Goal: Transaction & Acquisition: Subscribe to service/newsletter

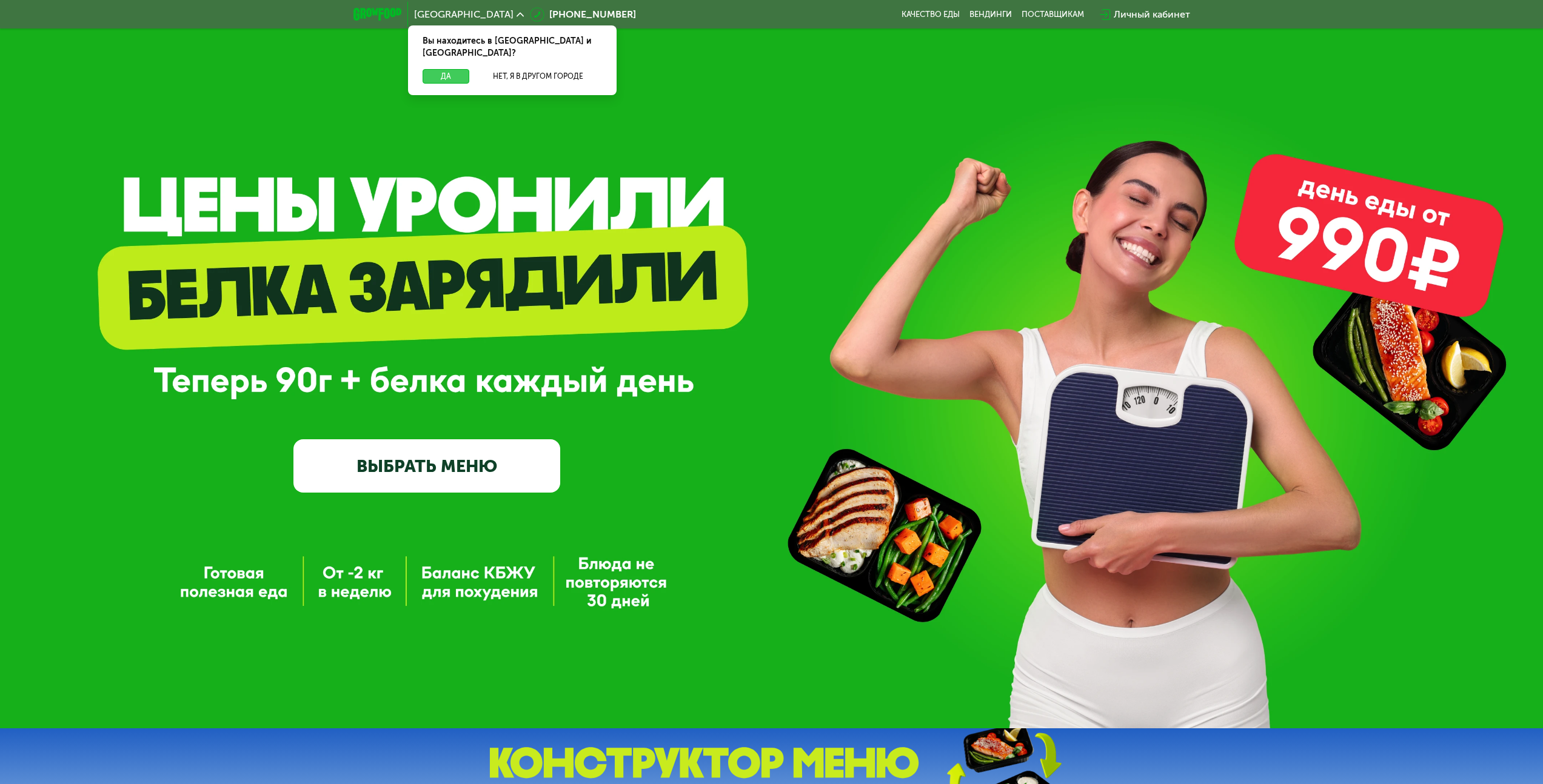
click at [458, 69] on button "Да" at bounding box center [446, 76] width 47 height 15
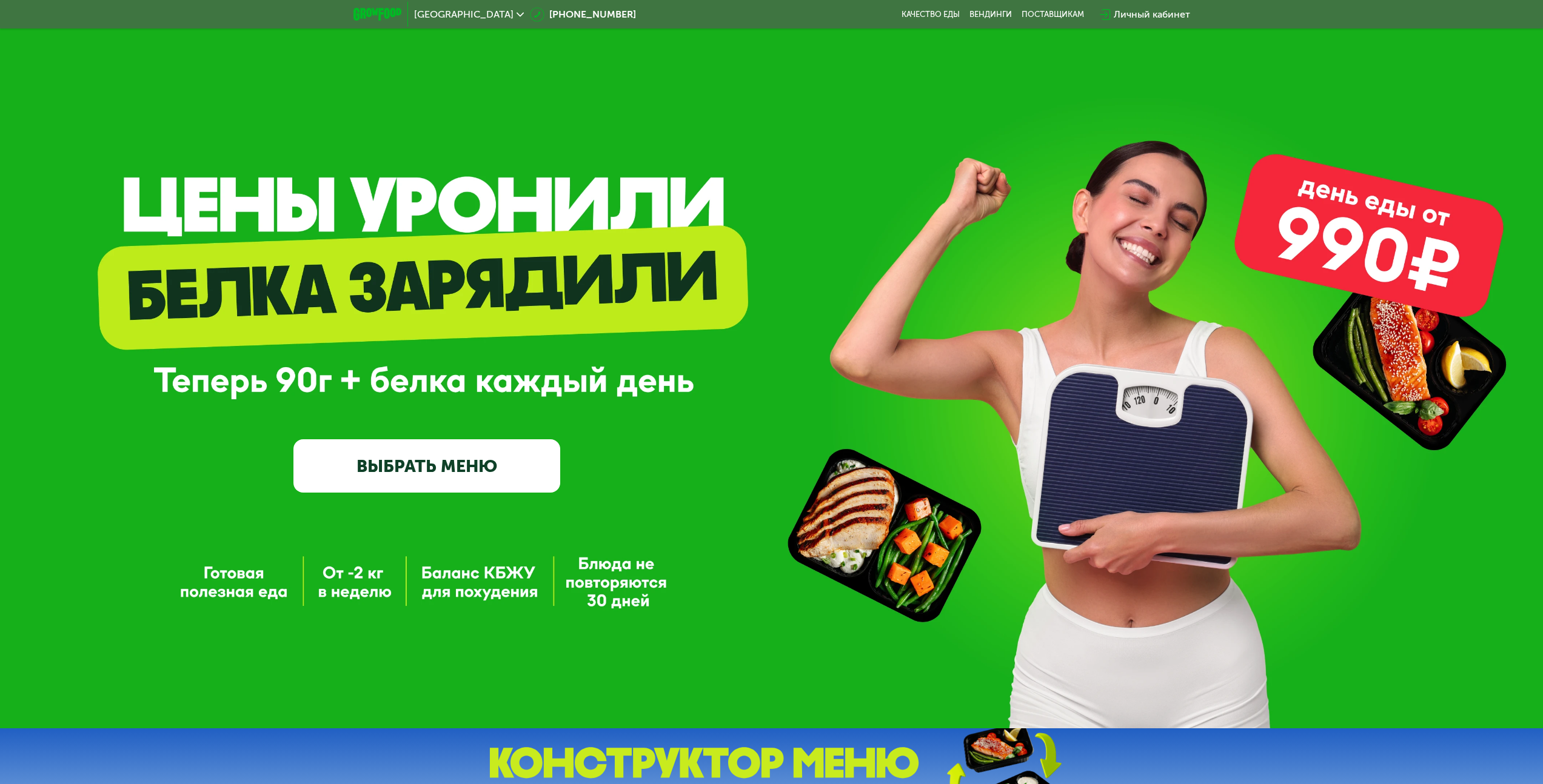
click at [469, 458] on link "ВЫБРАТЬ МЕНЮ" at bounding box center [427, 466] width 267 height 54
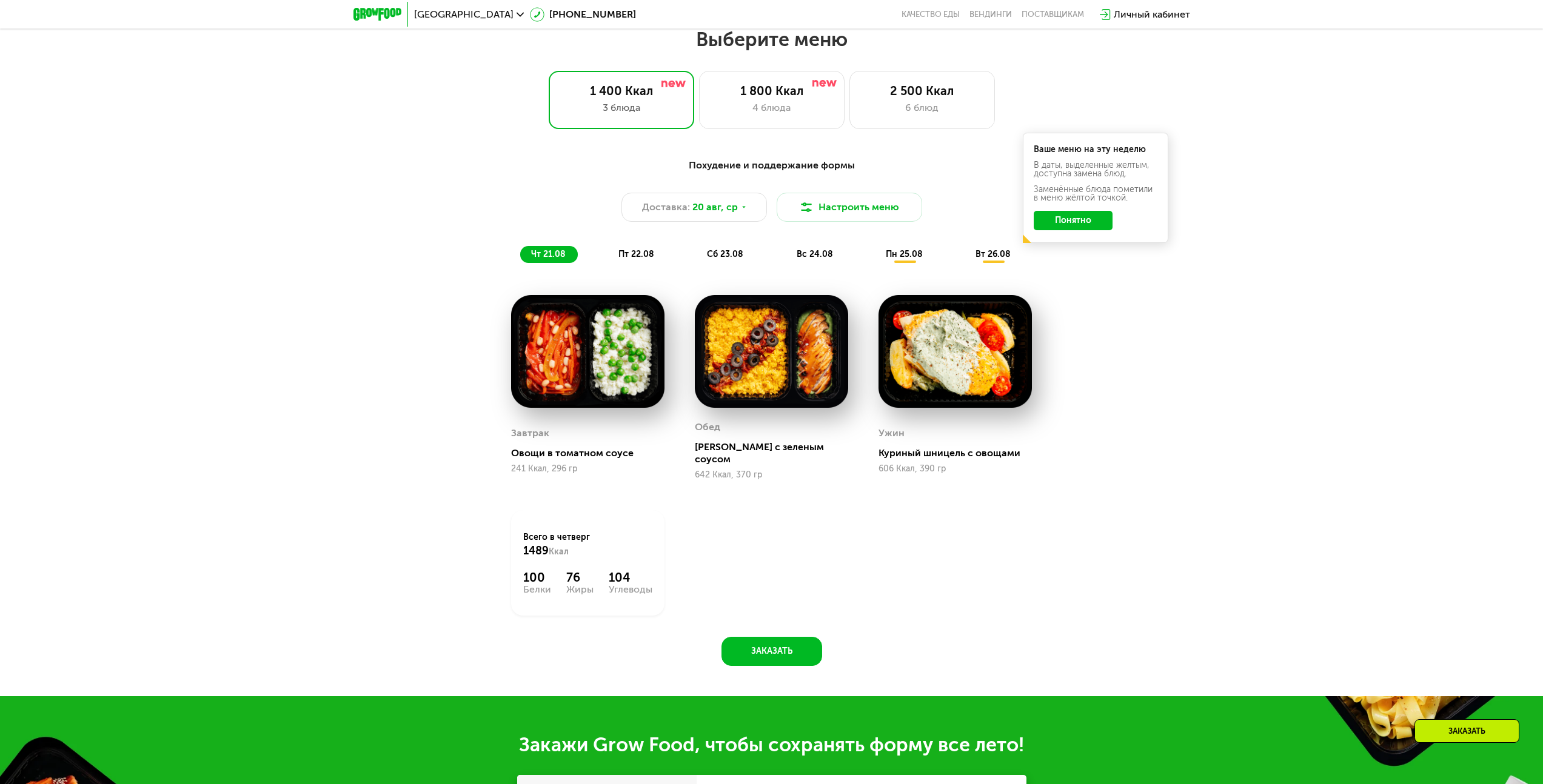
scroll to position [838, 0]
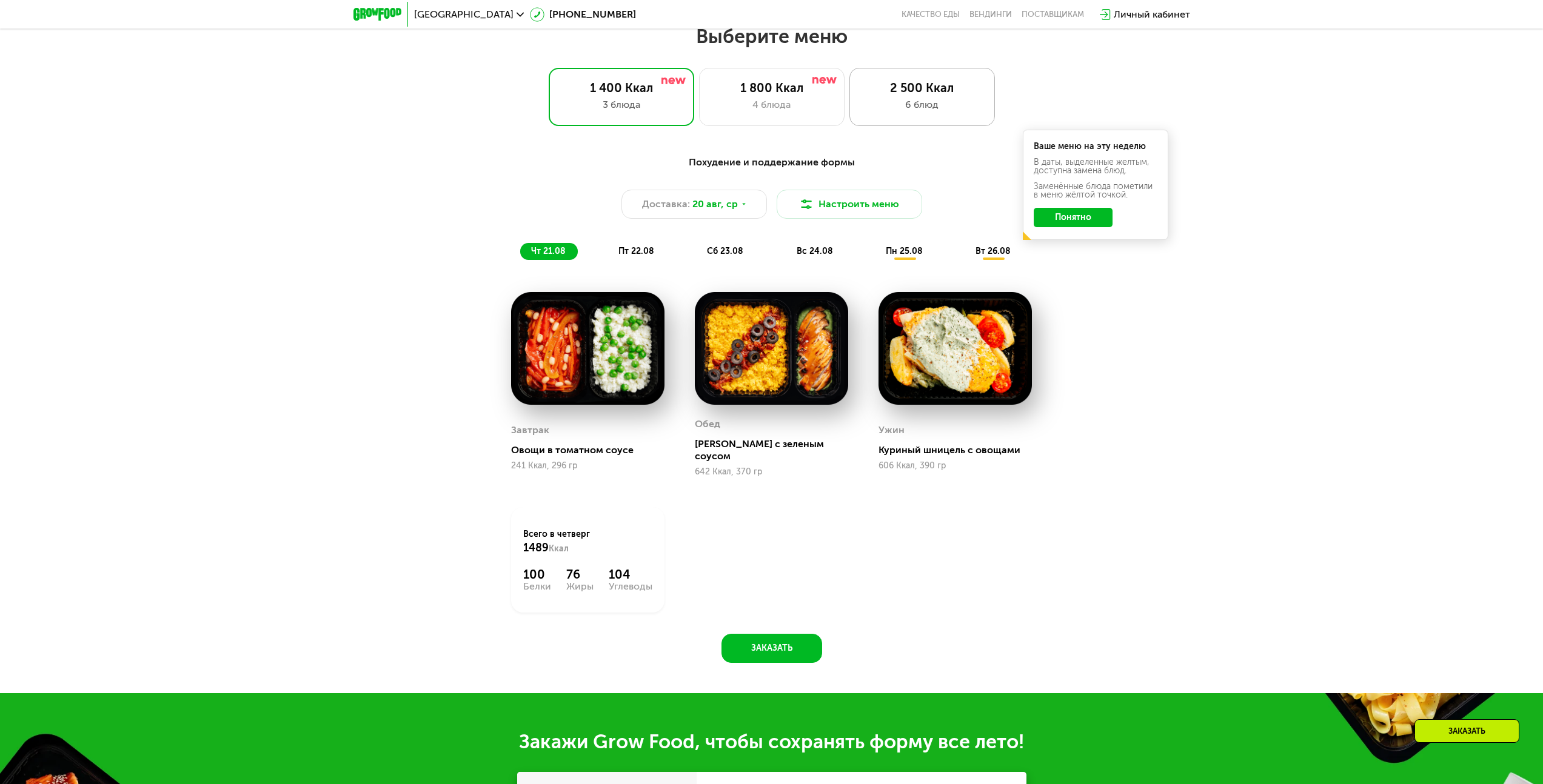
click at [917, 104] on div "6 блюд" at bounding box center [921, 104] width 120 height 15
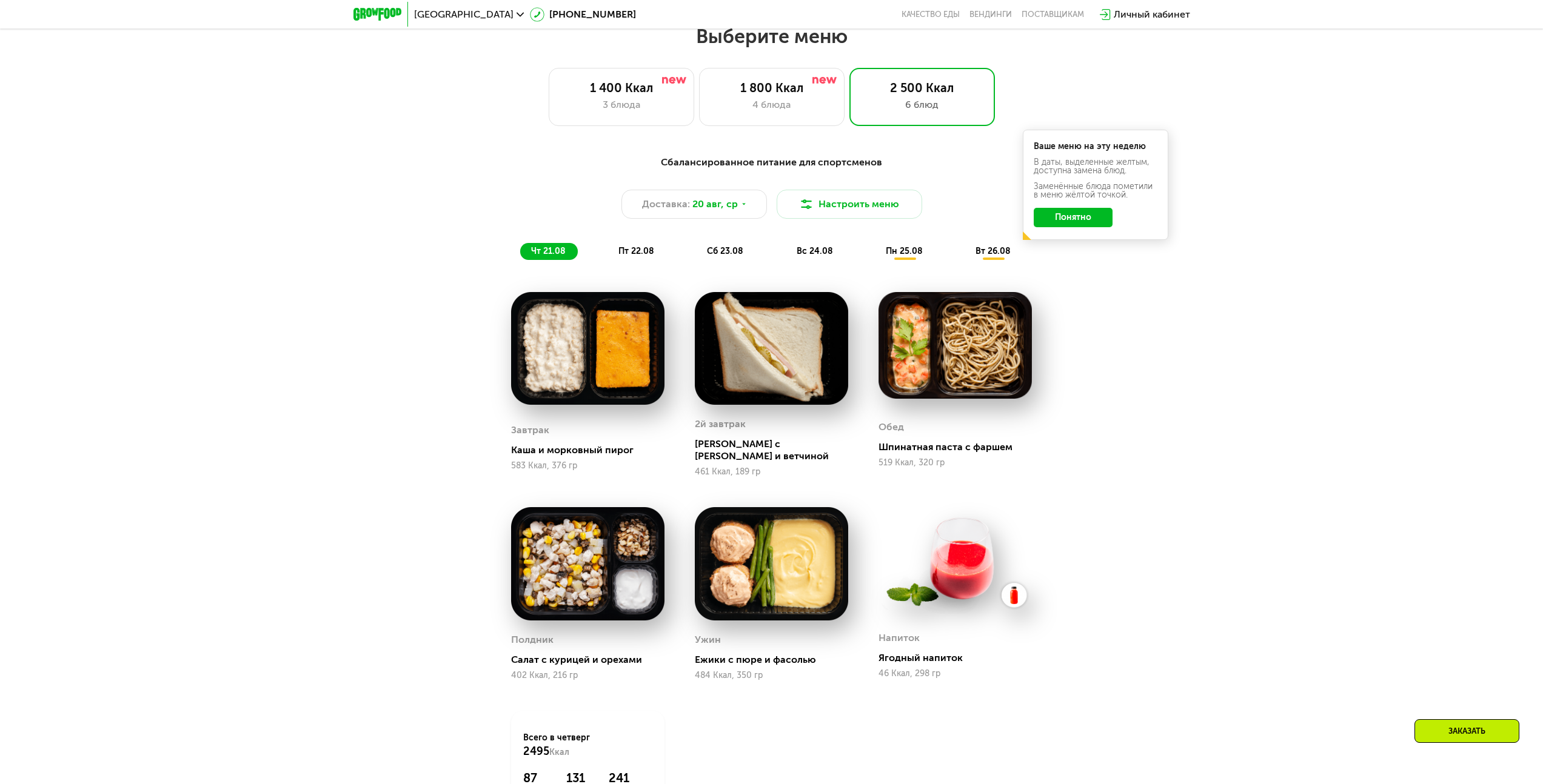
click at [1065, 219] on button "Понятно" at bounding box center [1072, 218] width 79 height 19
click at [734, 218] on div "Доставка: [DATE]" at bounding box center [694, 205] width 145 height 29
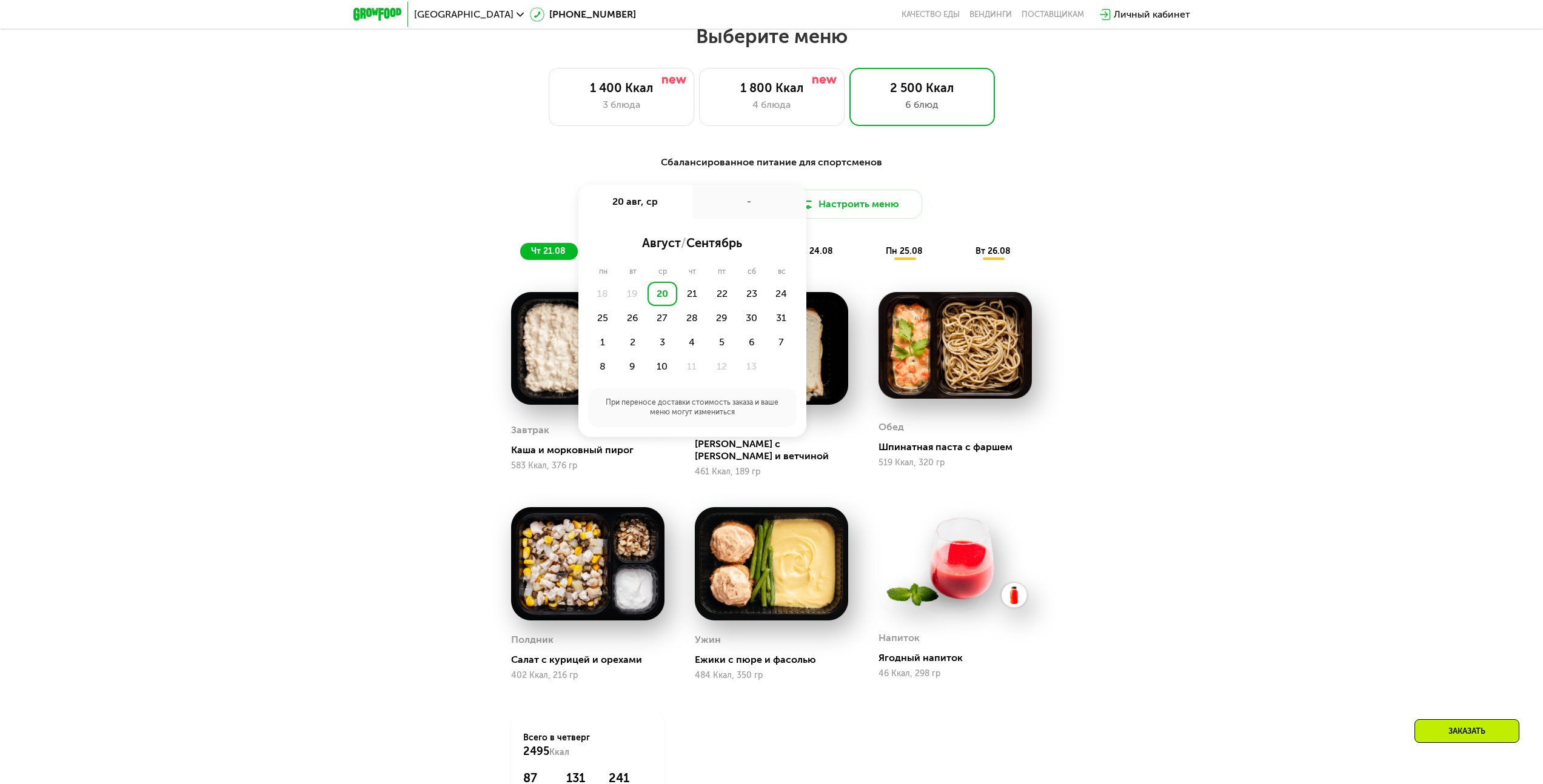
click at [553, 193] on div "Сбалансированное питание для спортсменов Доставка: [DATE] авг, ср - август / се…" at bounding box center [771, 207] width 718 height 104
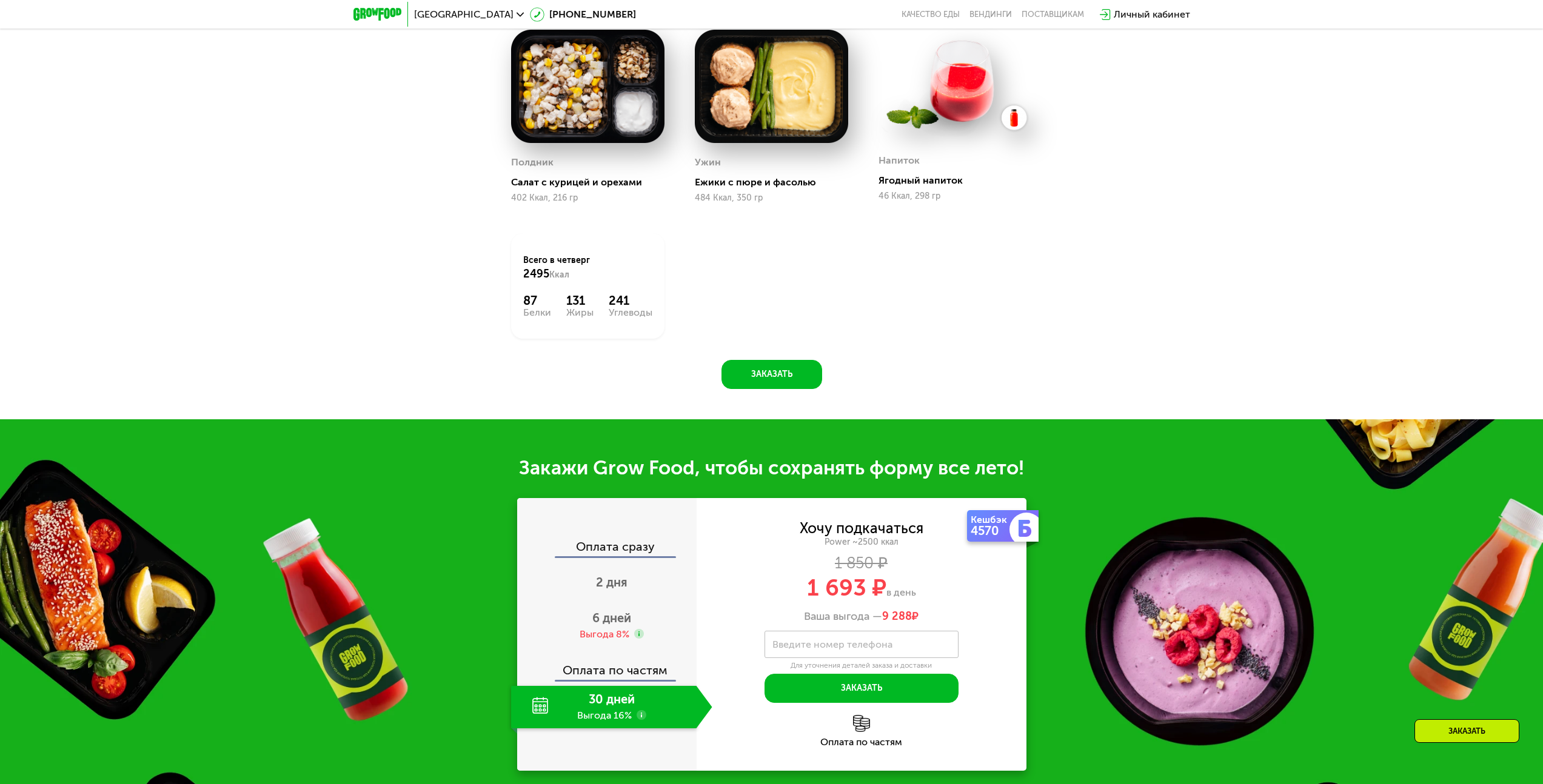
scroll to position [779, 0]
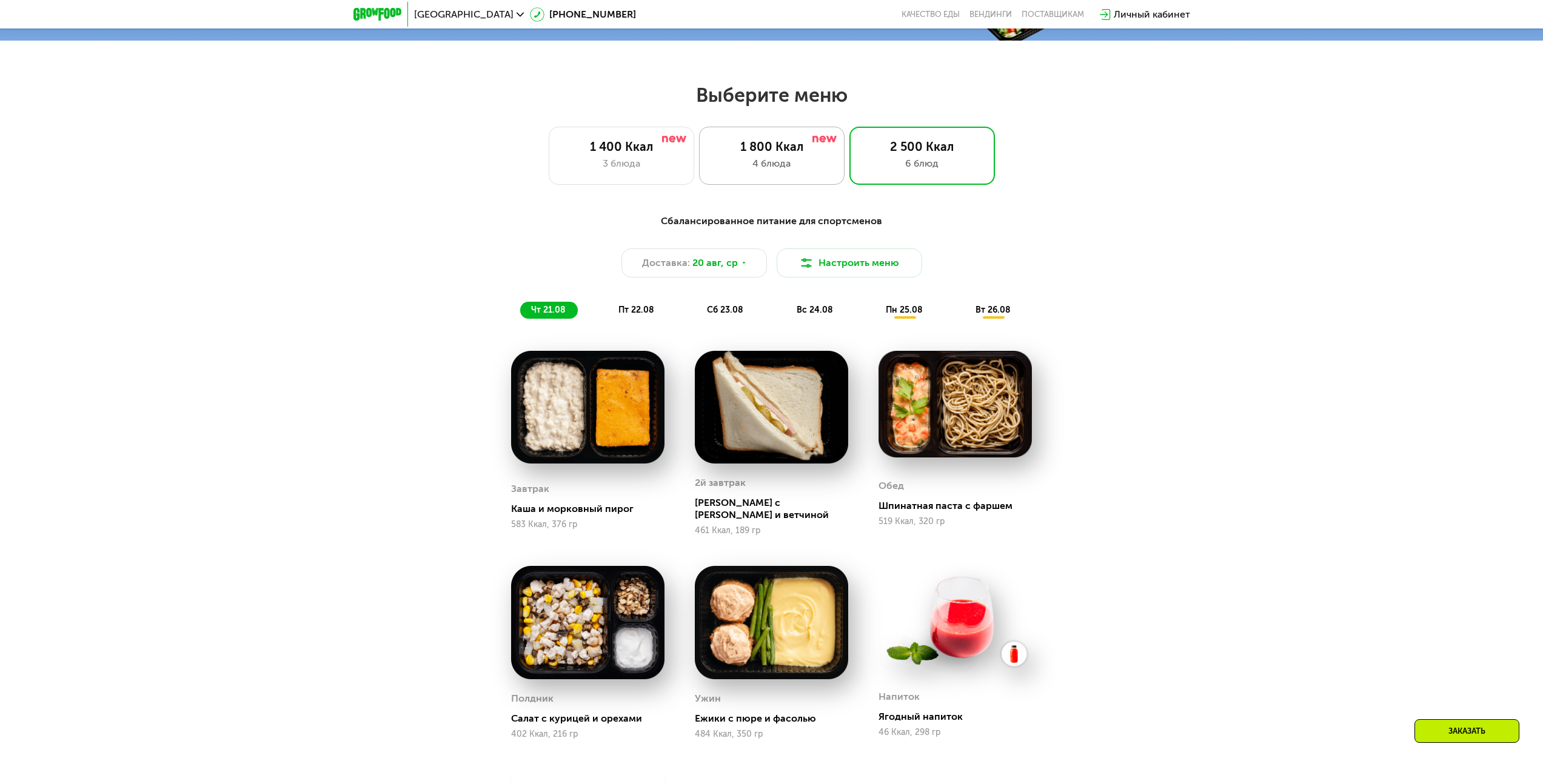
click at [850, 142] on div "1 800 Ккал 4 блюда" at bounding box center [922, 155] width 145 height 58
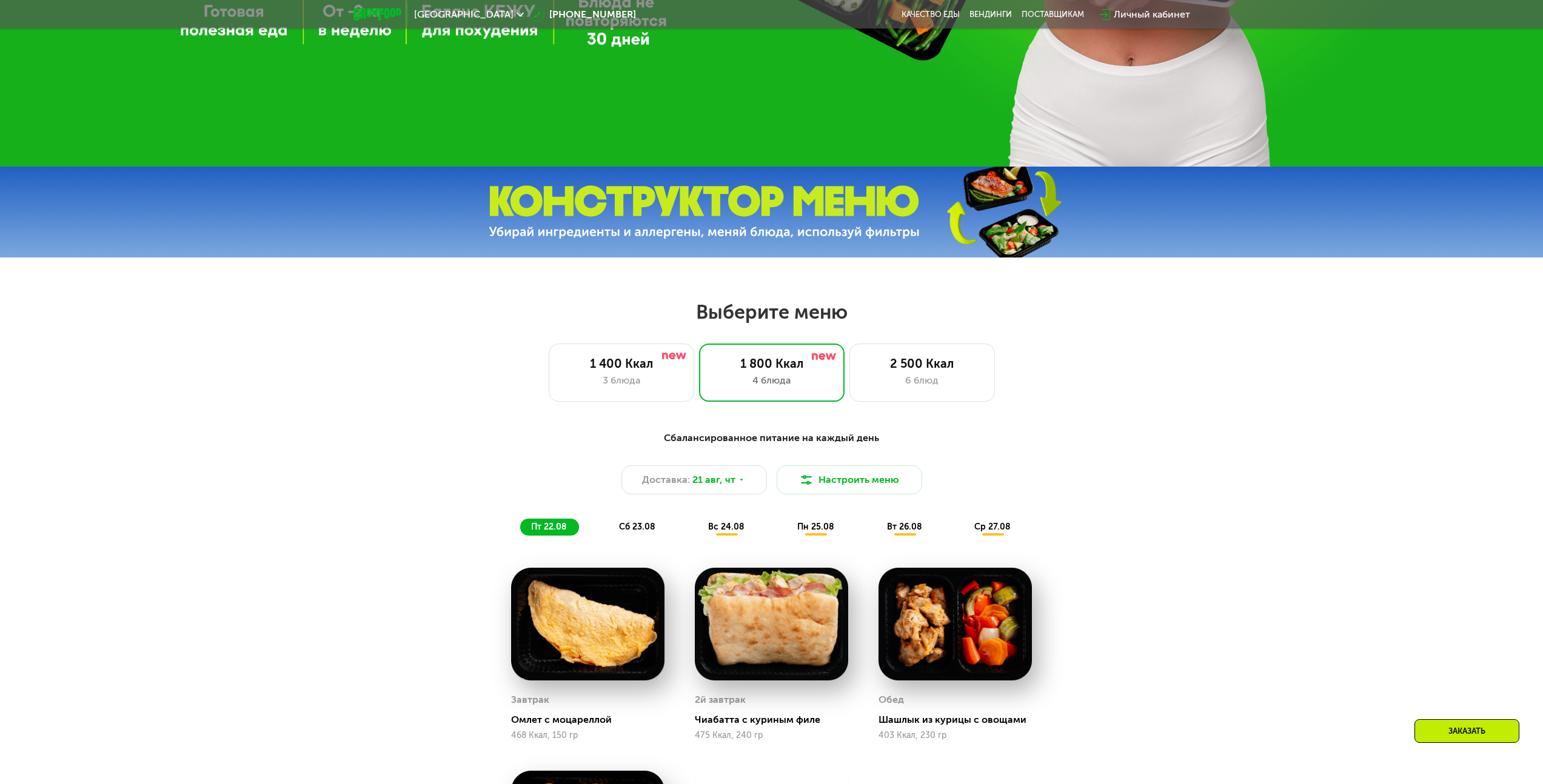
scroll to position [556, 0]
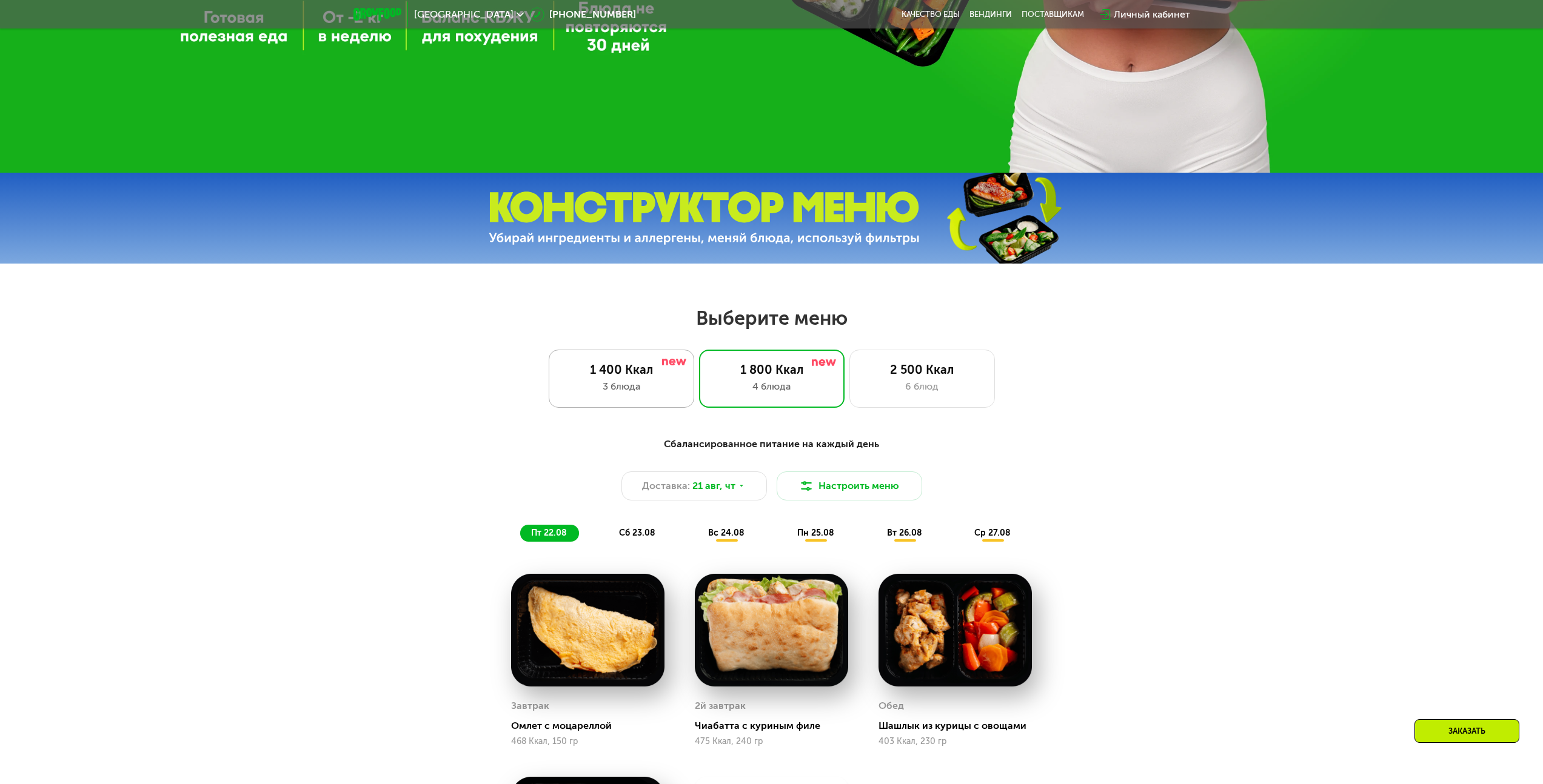
click at [642, 385] on div "3 блюда" at bounding box center [621, 386] width 120 height 15
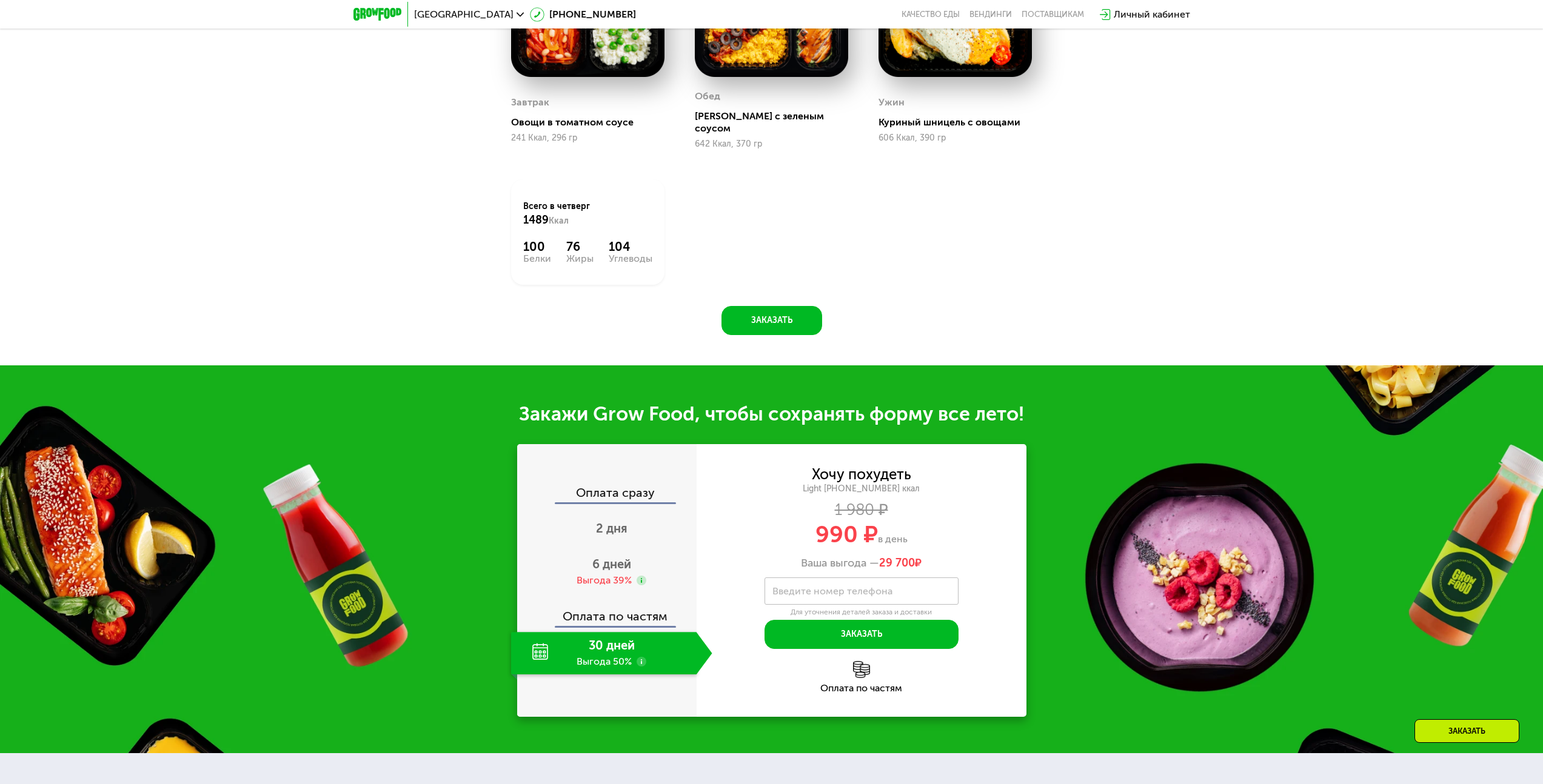
scroll to position [760, 0]
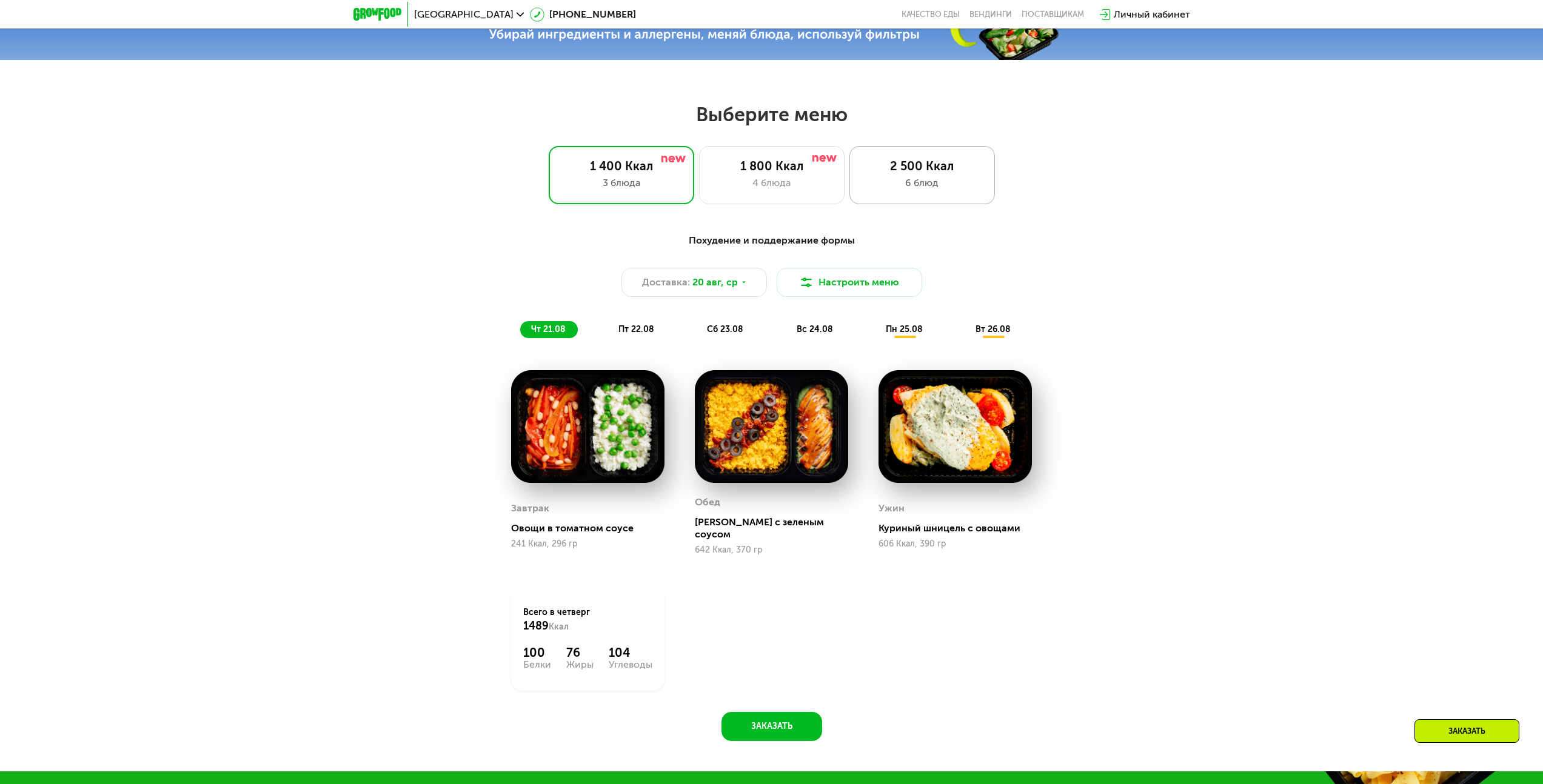
click at [912, 190] on div "6 блюд" at bounding box center [921, 183] width 120 height 15
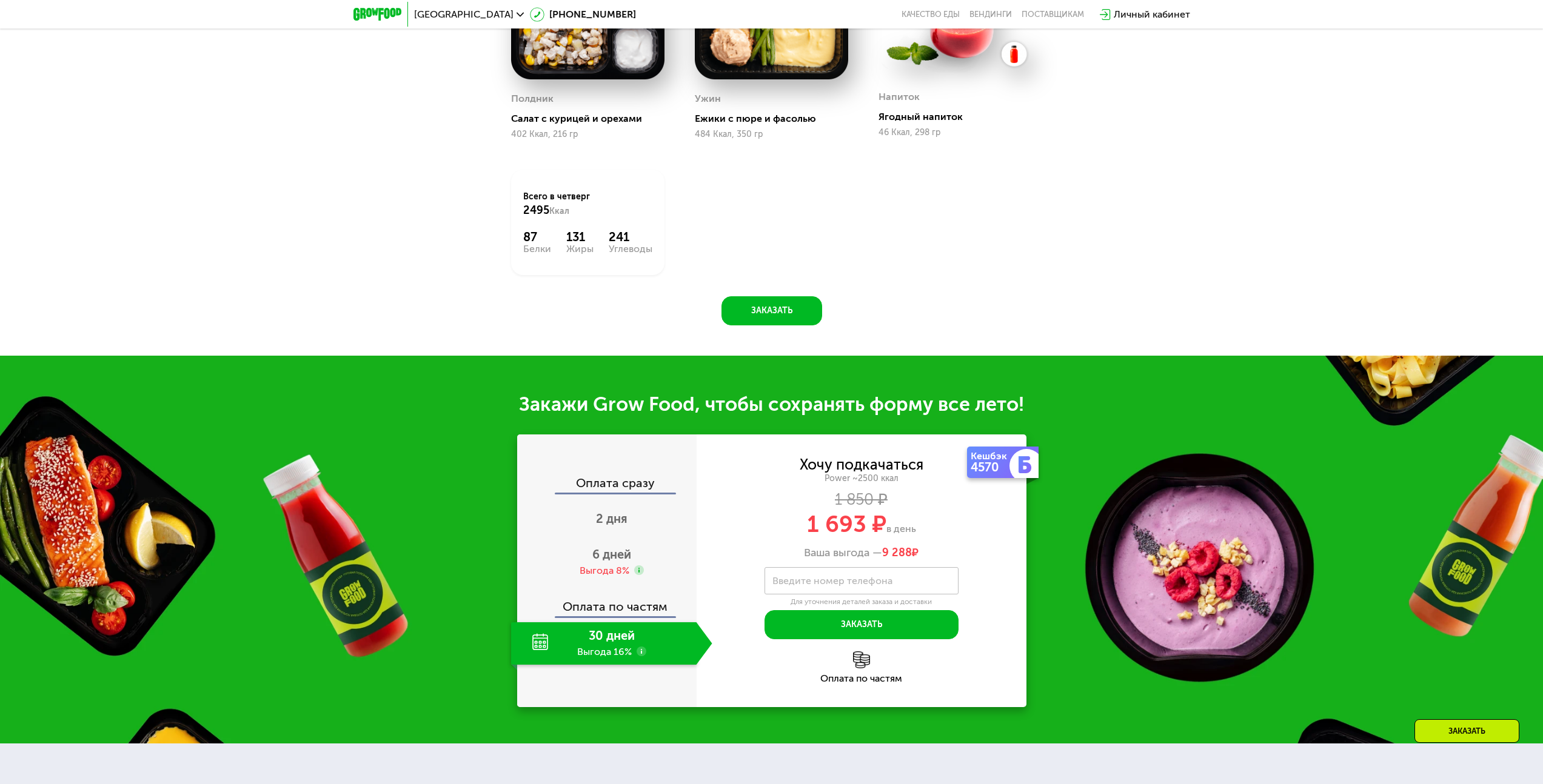
scroll to position [1489, 0]
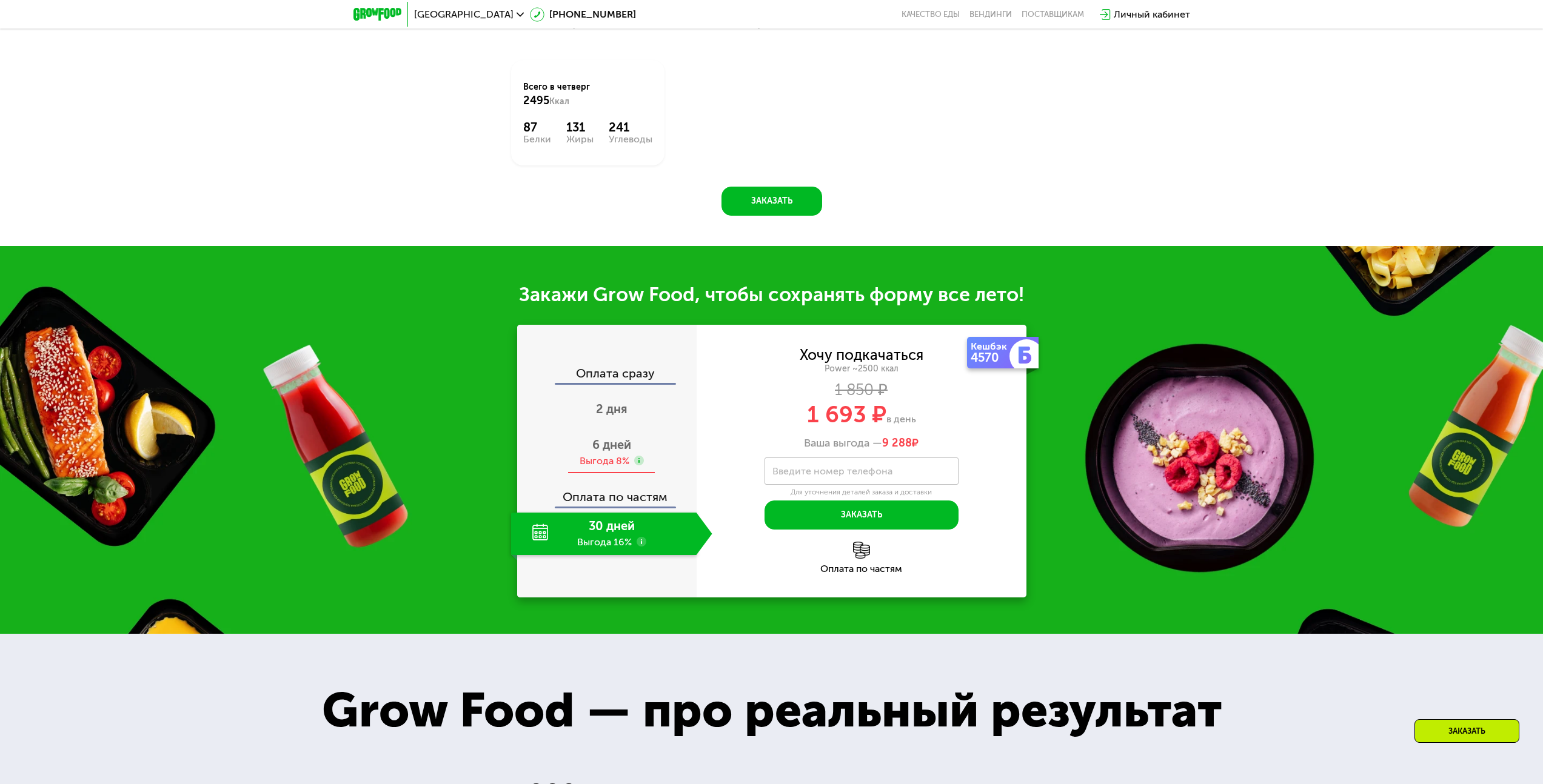
click at [622, 438] on span "6 дней" at bounding box center [611, 445] width 39 height 15
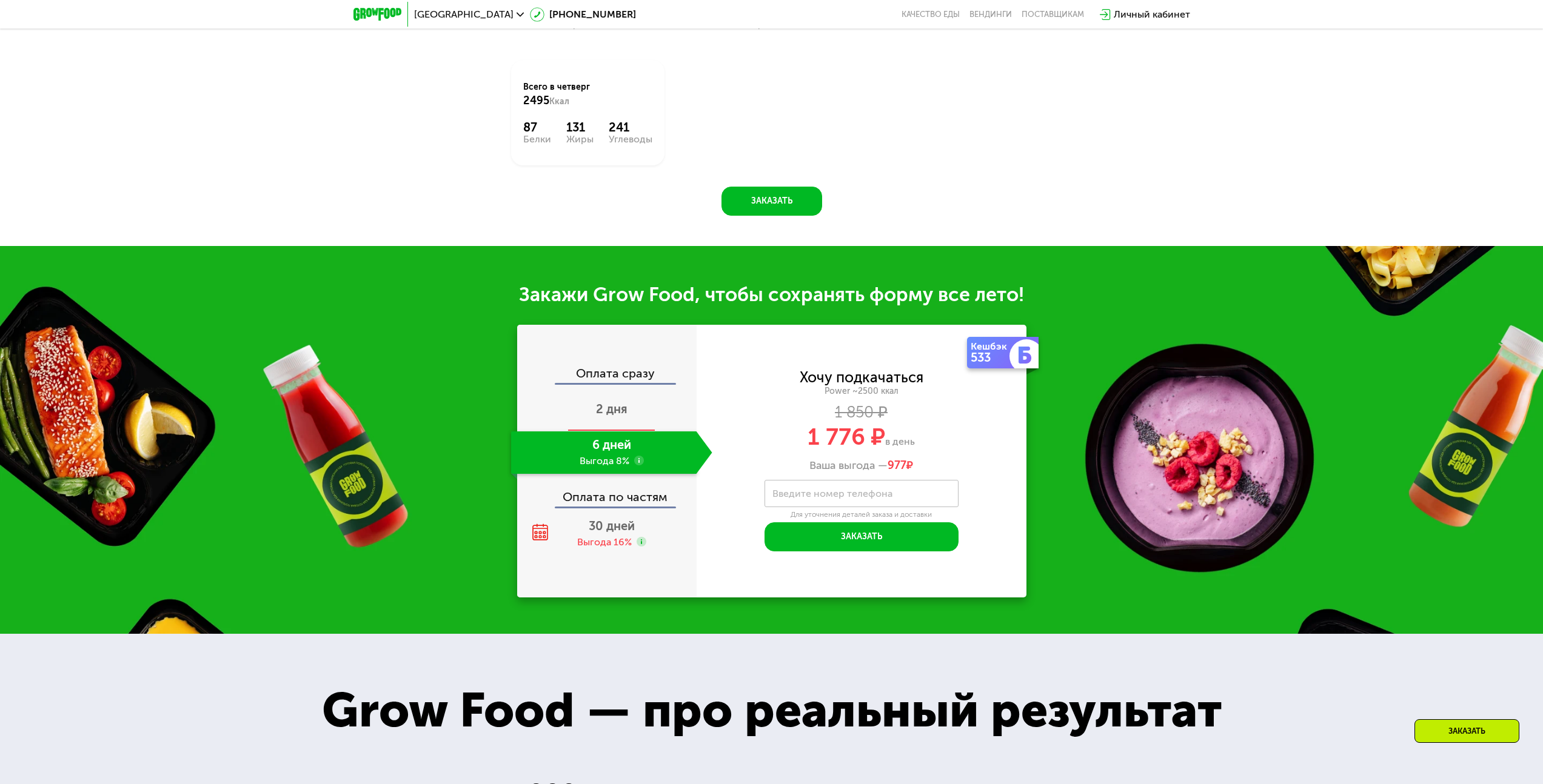
click at [611, 406] on span "2 дня" at bounding box center [611, 408] width 32 height 15
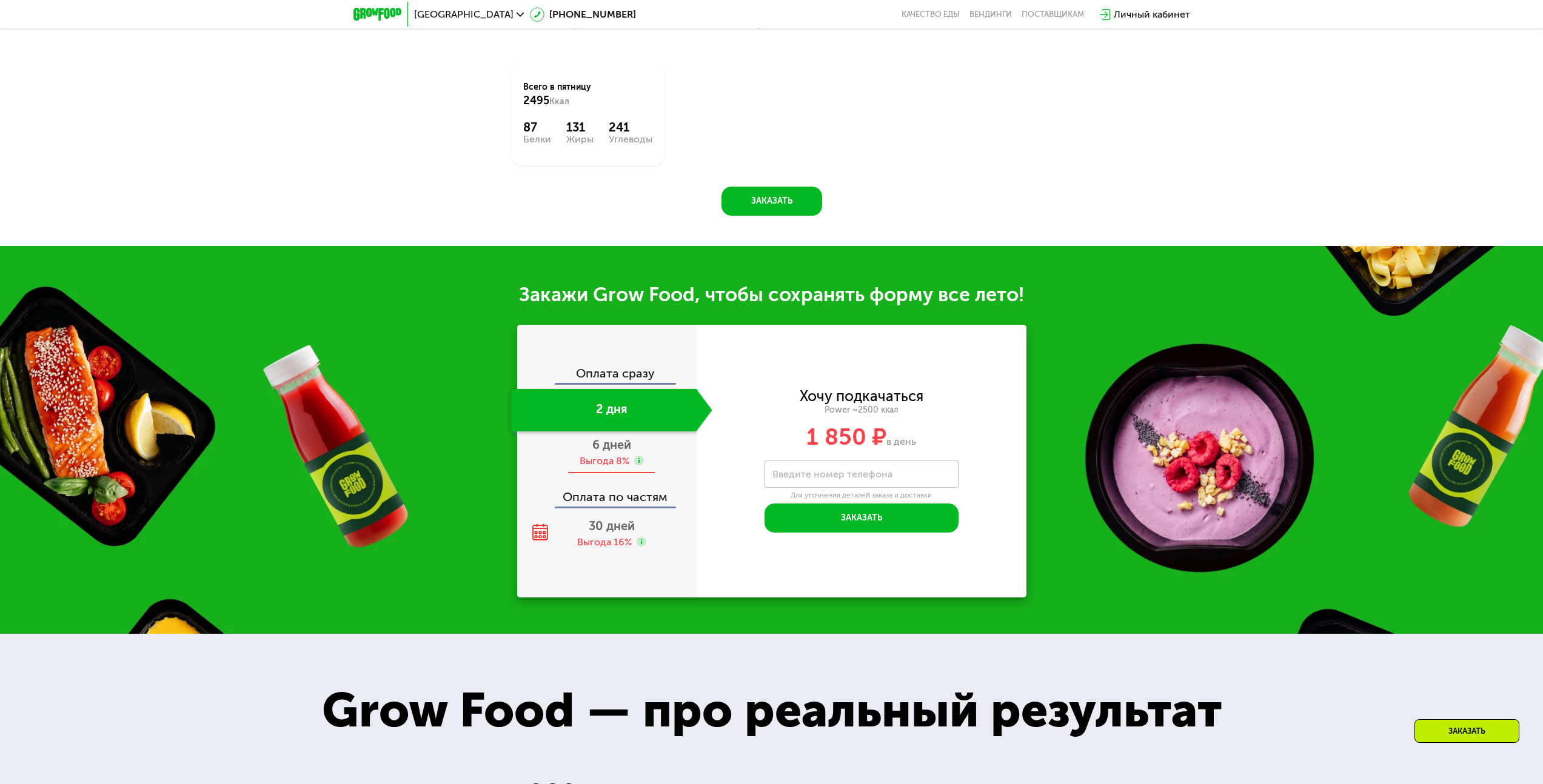
click at [605, 455] on div "Выгода 8%" at bounding box center [604, 461] width 50 height 13
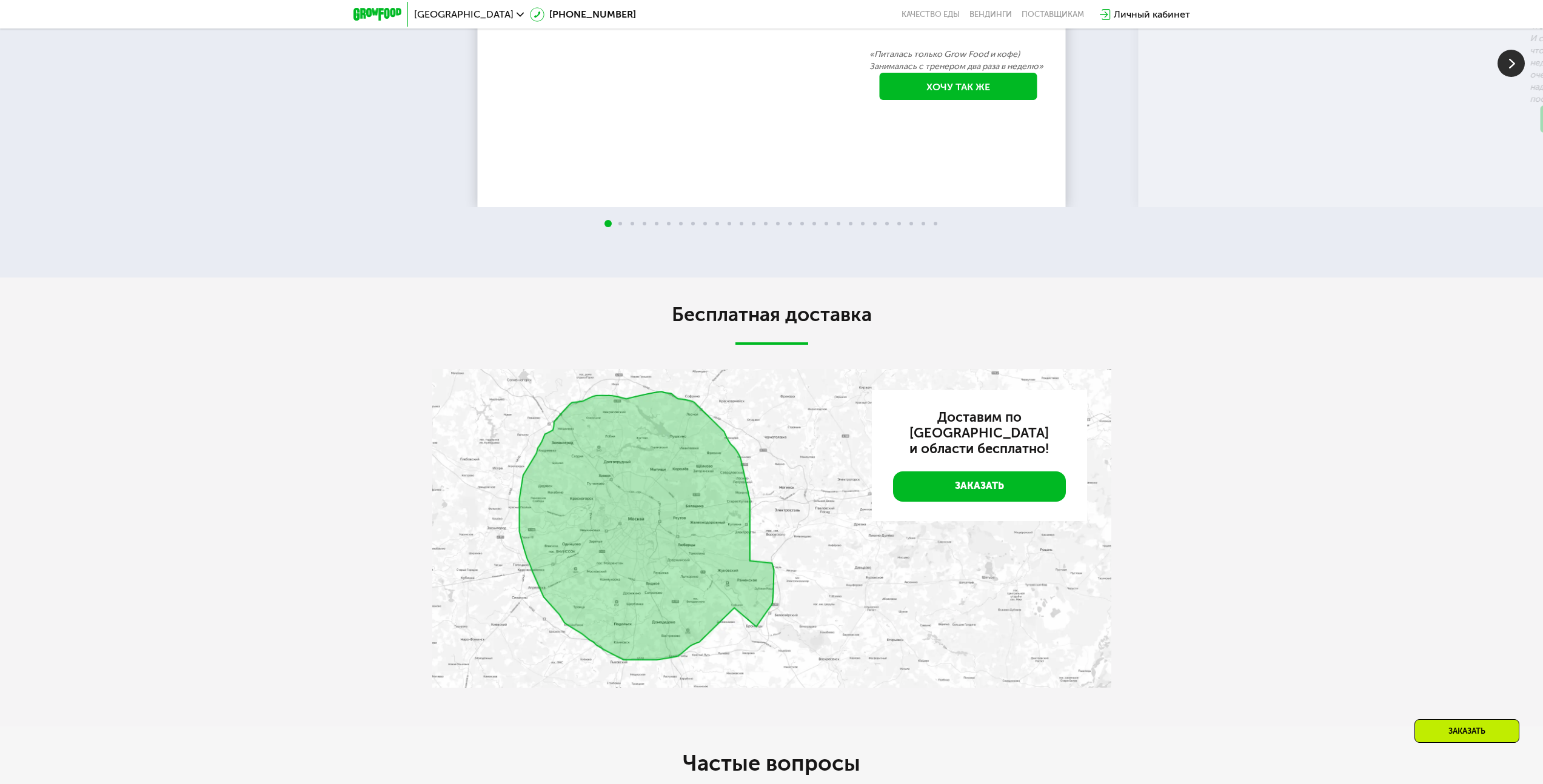
scroll to position [3041, 0]
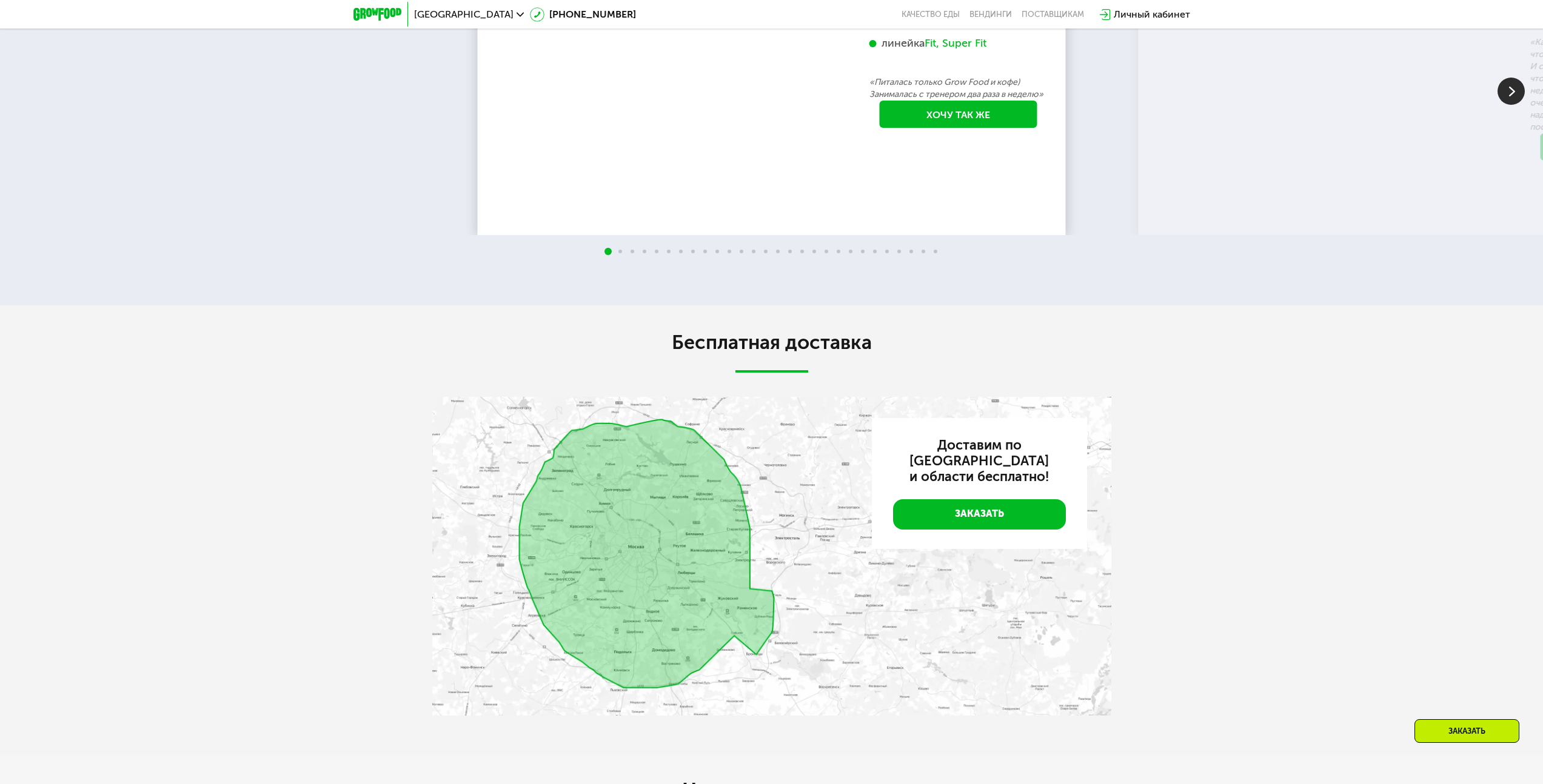
click at [725, 397] on img at bounding box center [772, 556] width 679 height 319
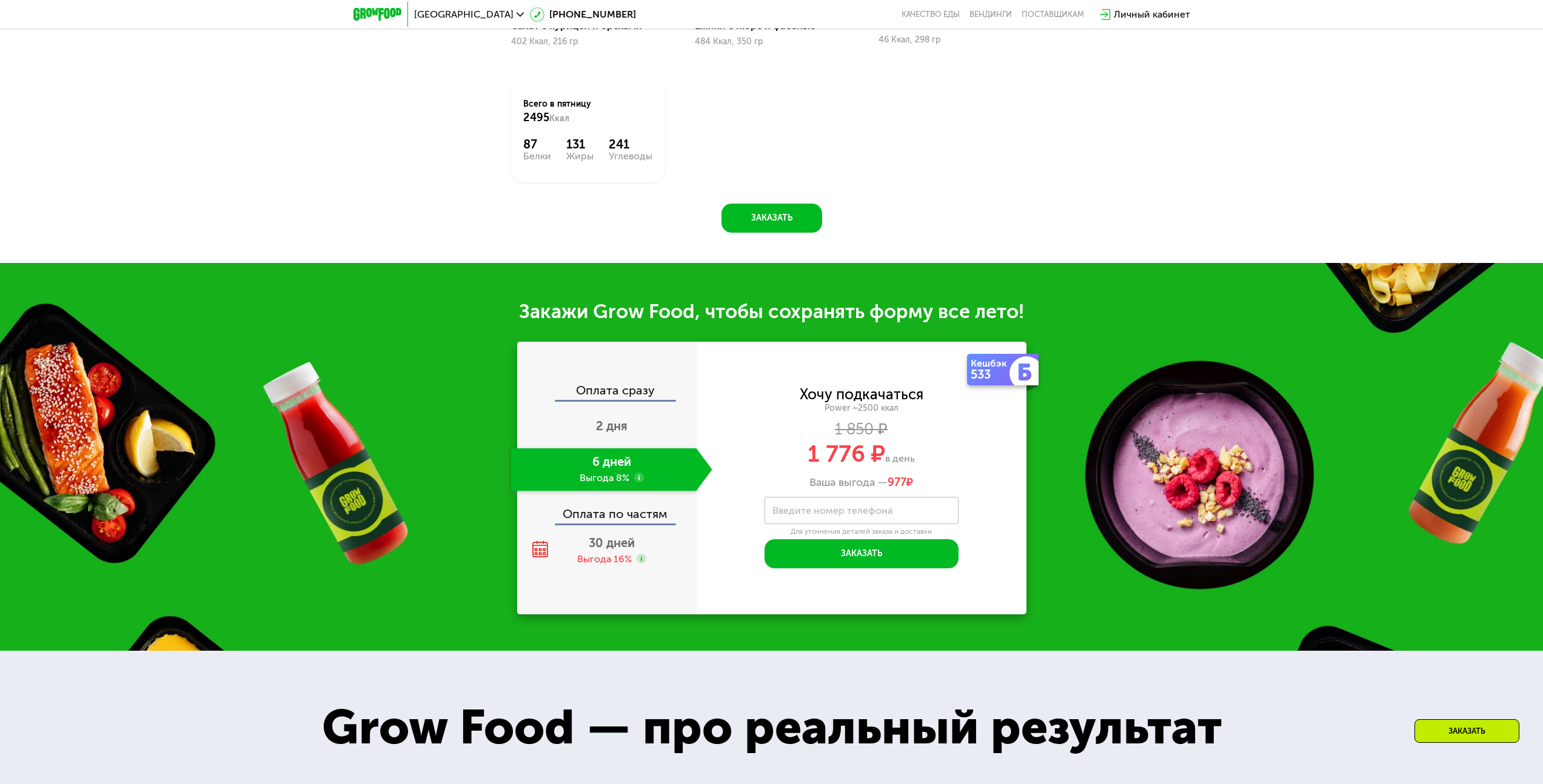
scroll to position [1375, 0]
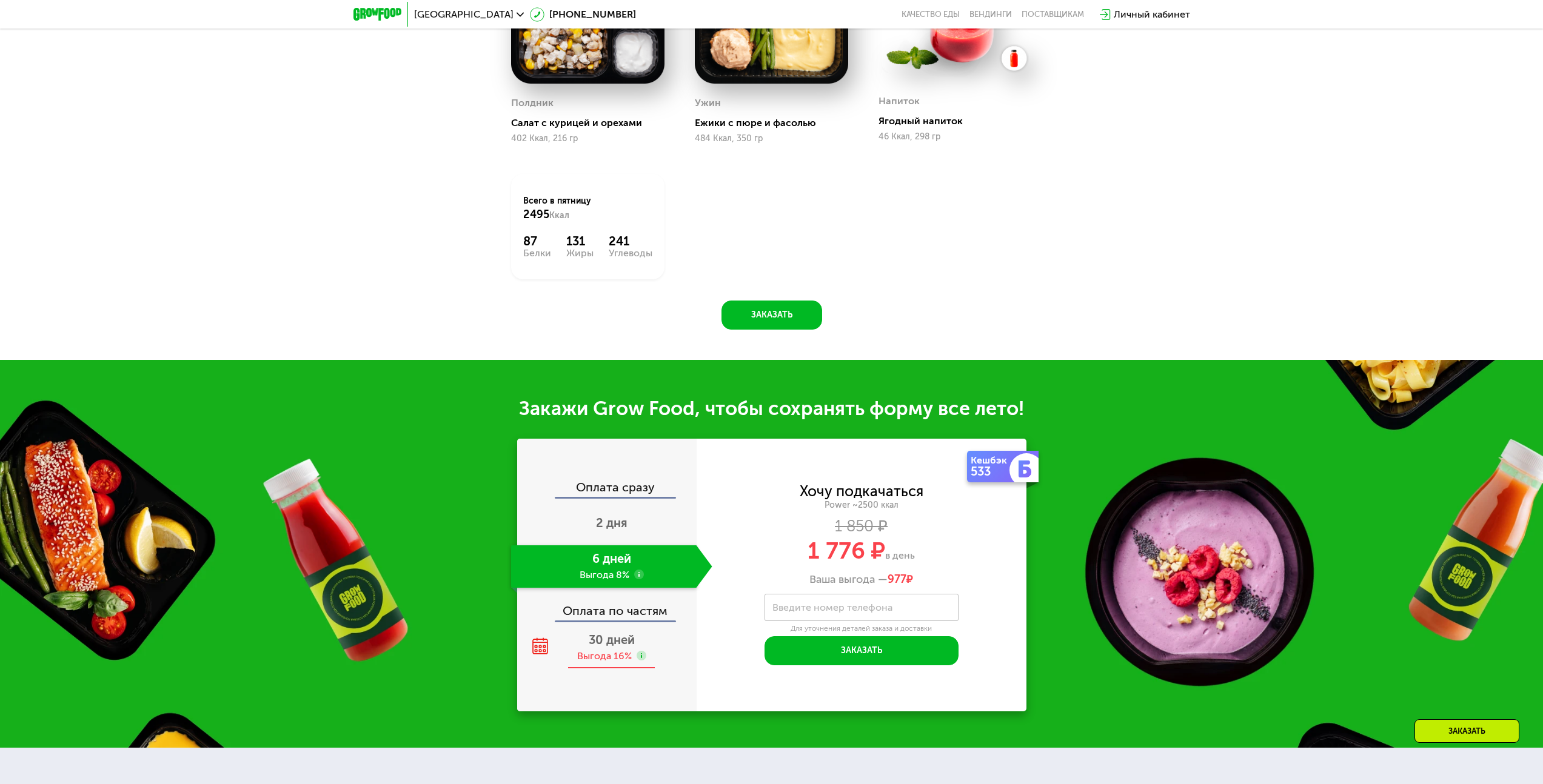
click at [585, 650] on div "Выгода 16%" at bounding box center [604, 656] width 54 height 13
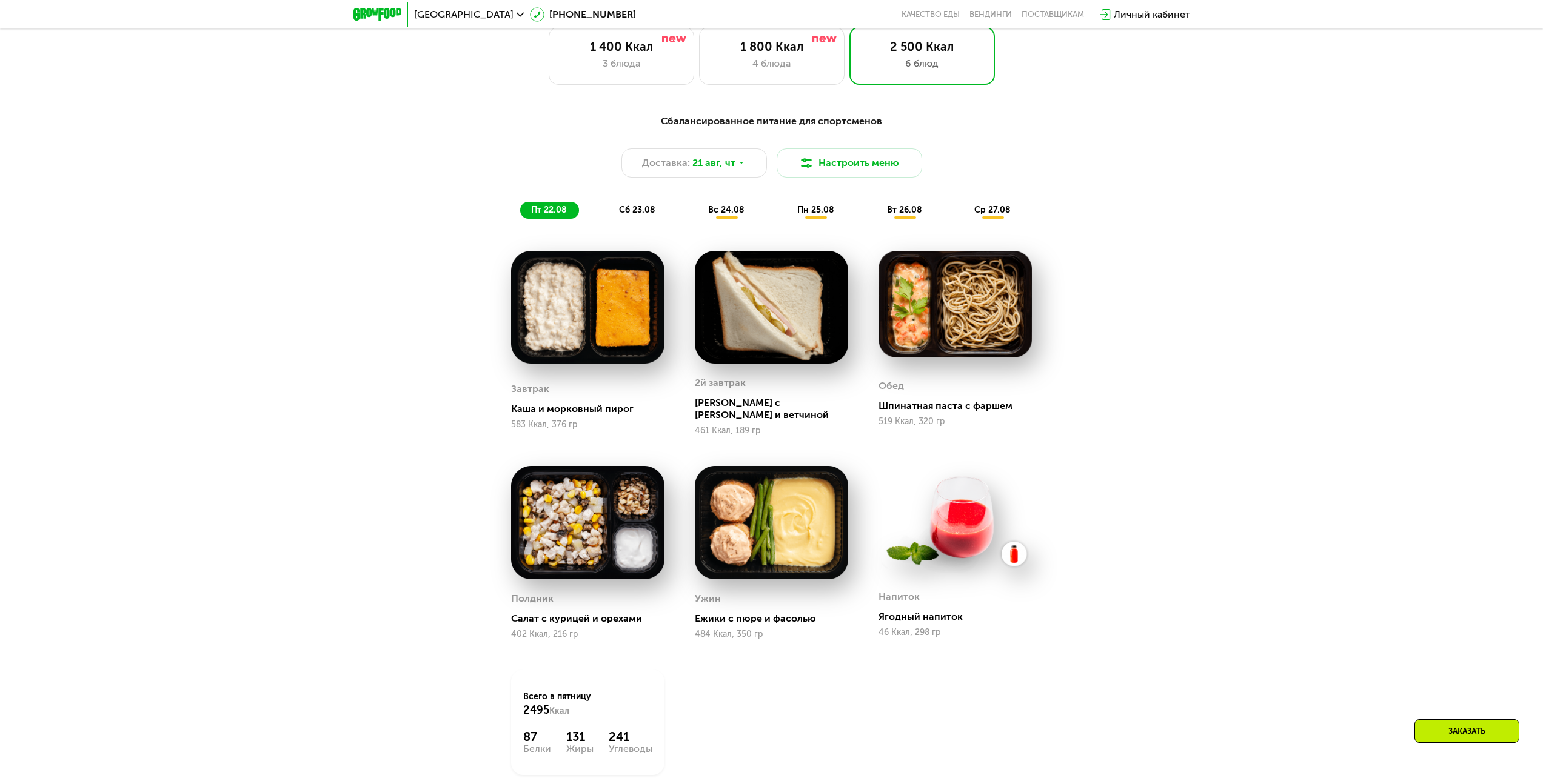
scroll to position [884, 0]
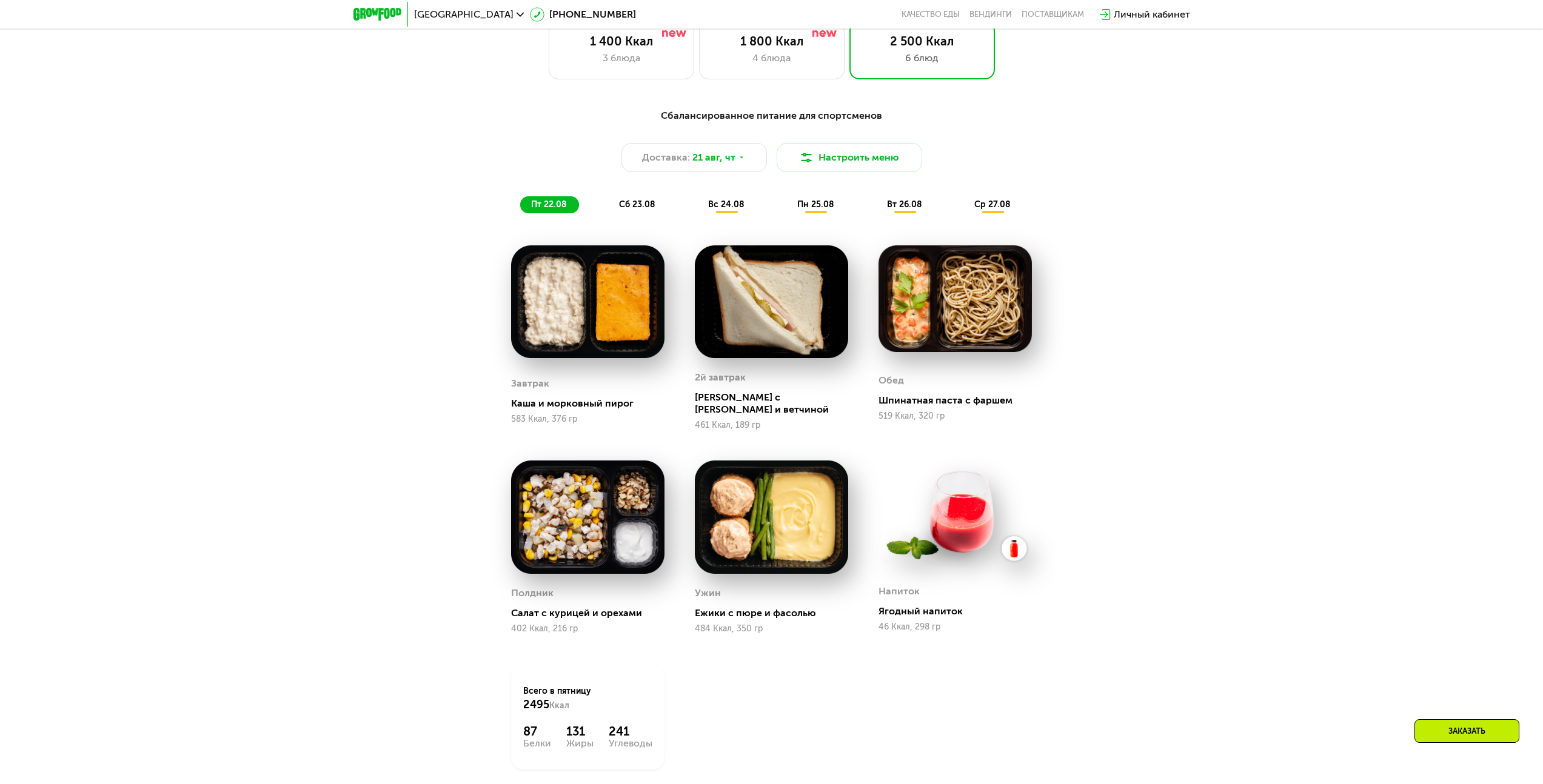
click at [634, 210] on span "сб 23.08" at bounding box center [637, 205] width 36 height 10
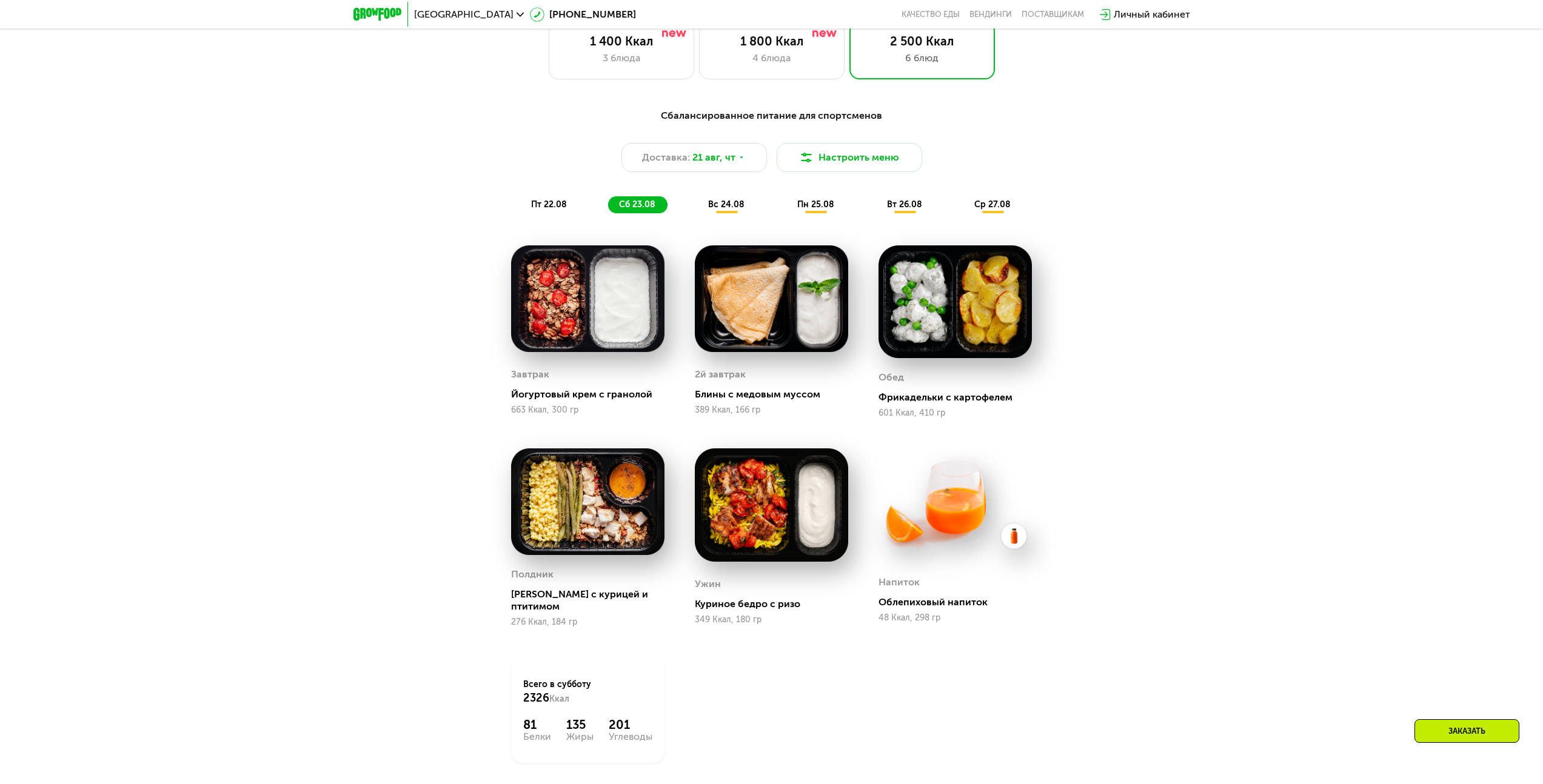
click at [733, 204] on span "вс 24.08" at bounding box center [726, 205] width 36 height 10
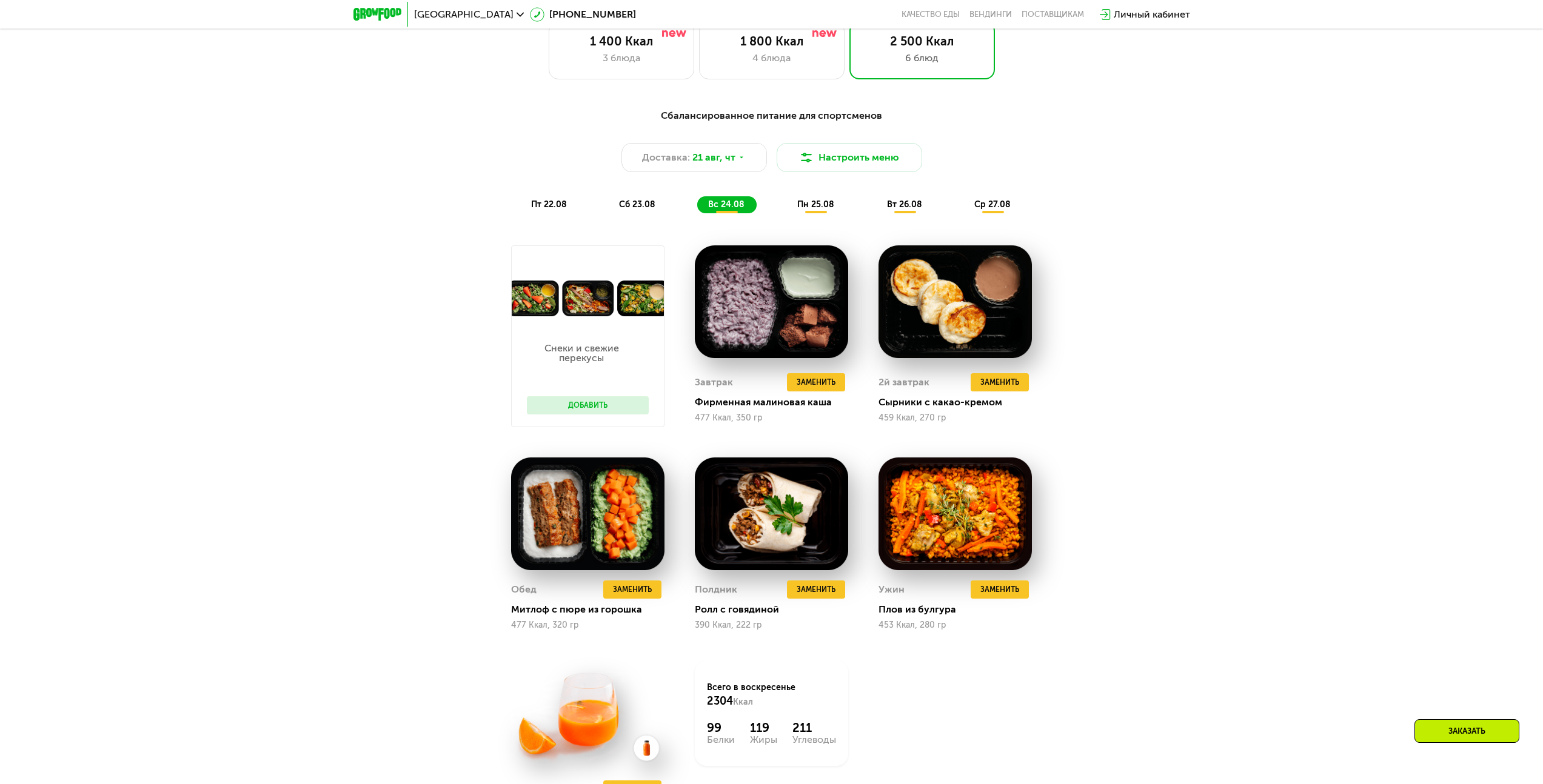
click at [829, 208] on span "пн 25.08" at bounding box center [815, 205] width 37 height 10
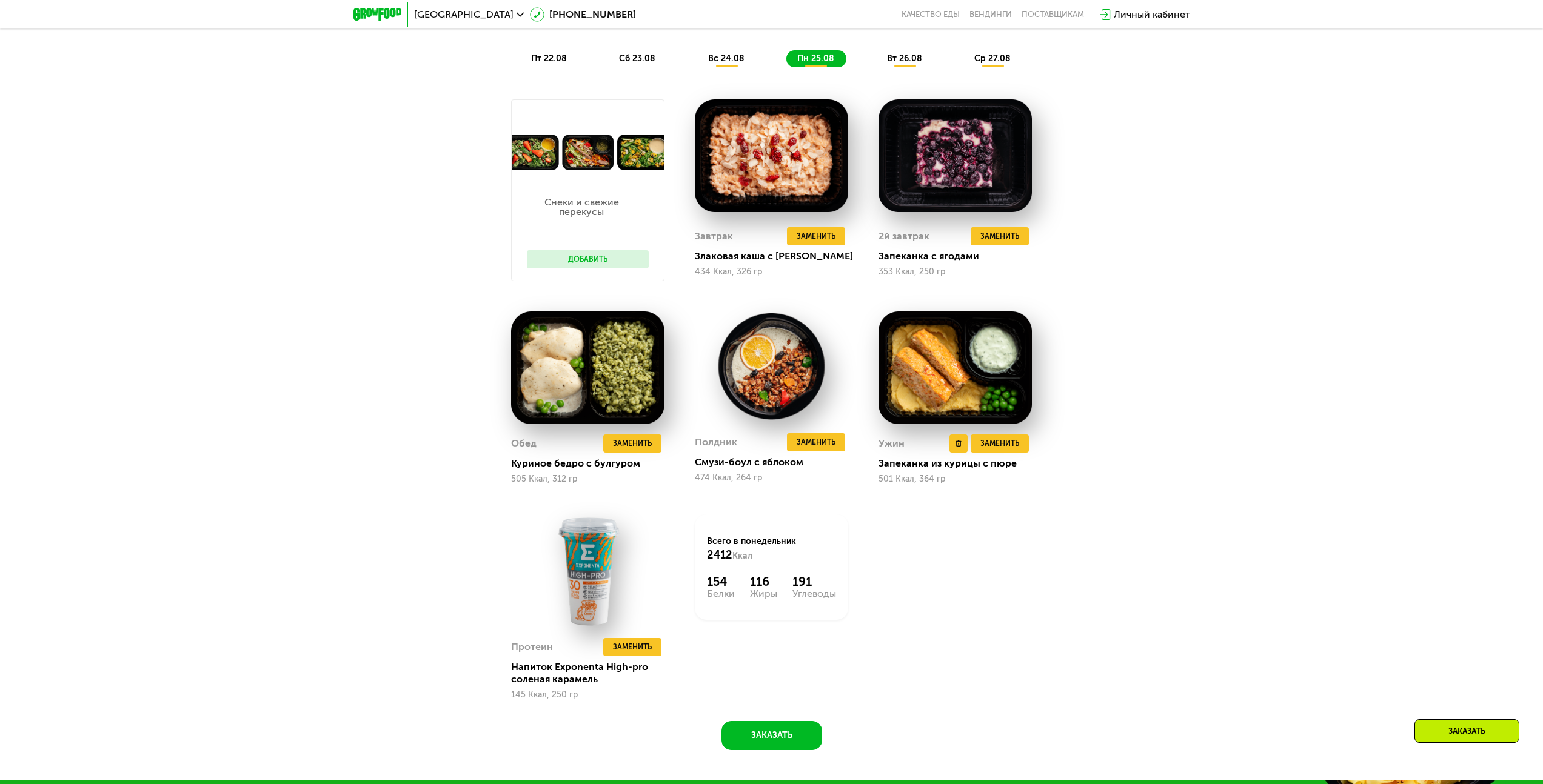
scroll to position [1033, 0]
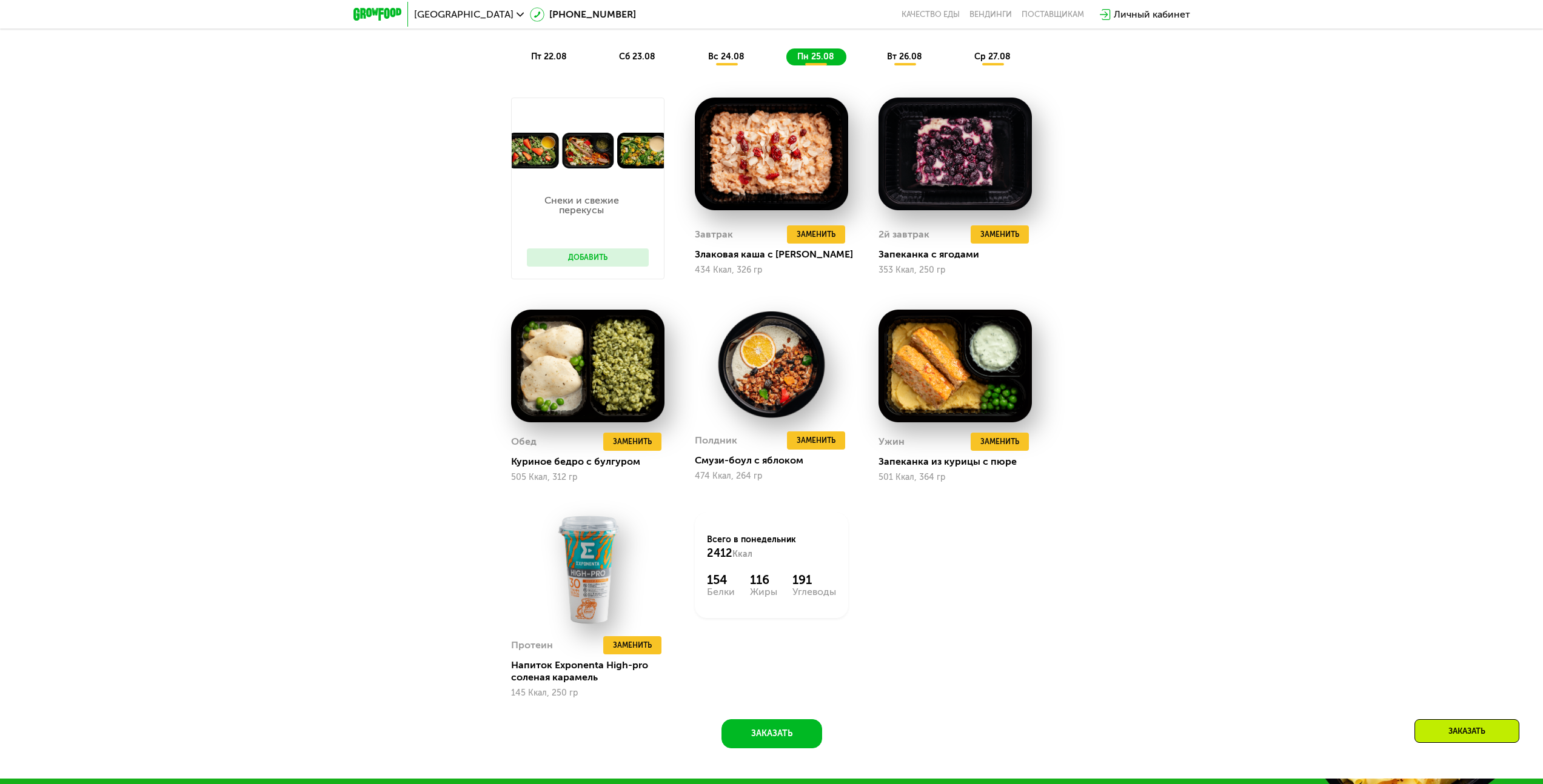
click at [907, 57] on span "вт 26.08" at bounding box center [904, 57] width 35 height 10
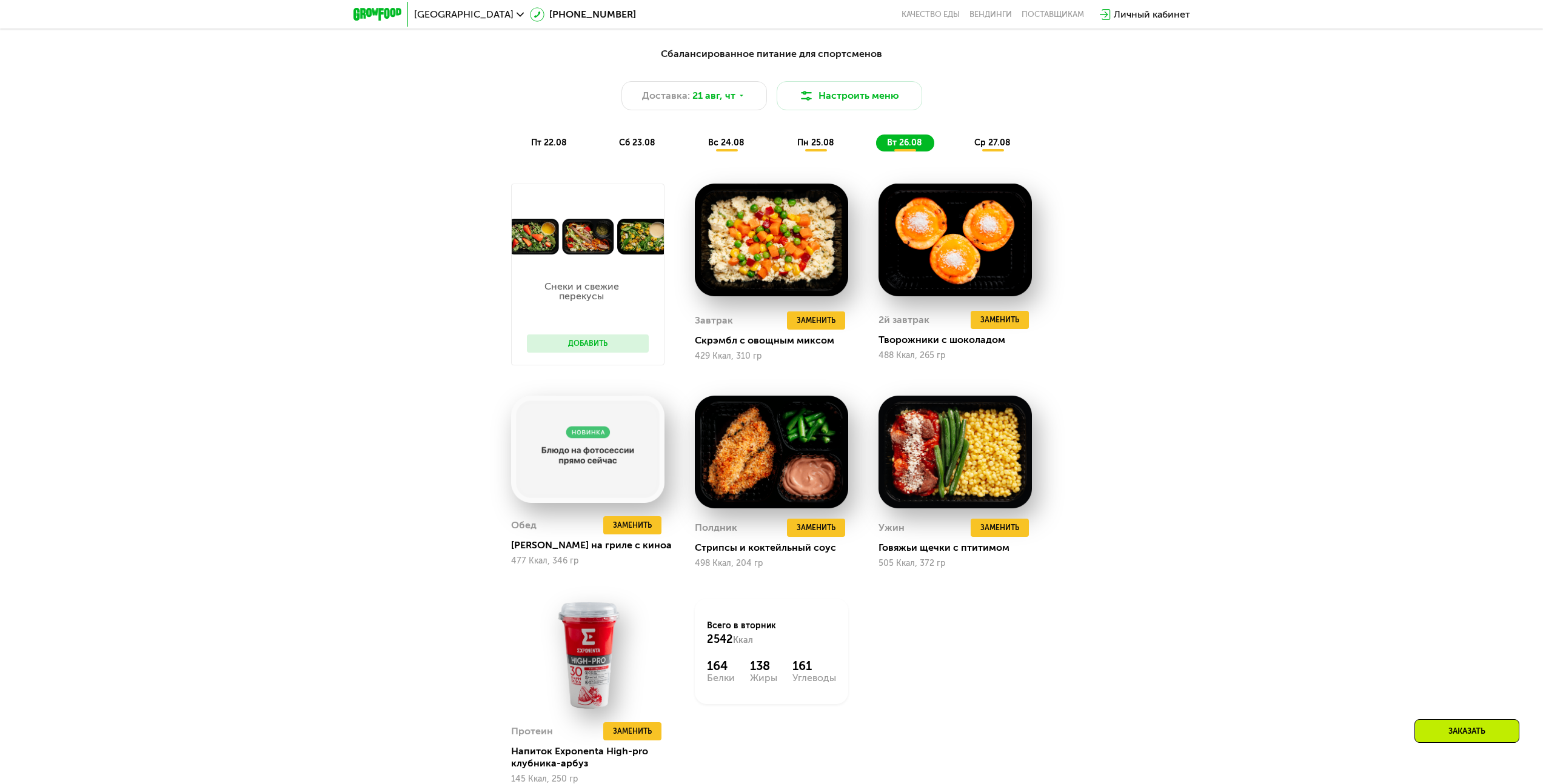
scroll to position [887, 0]
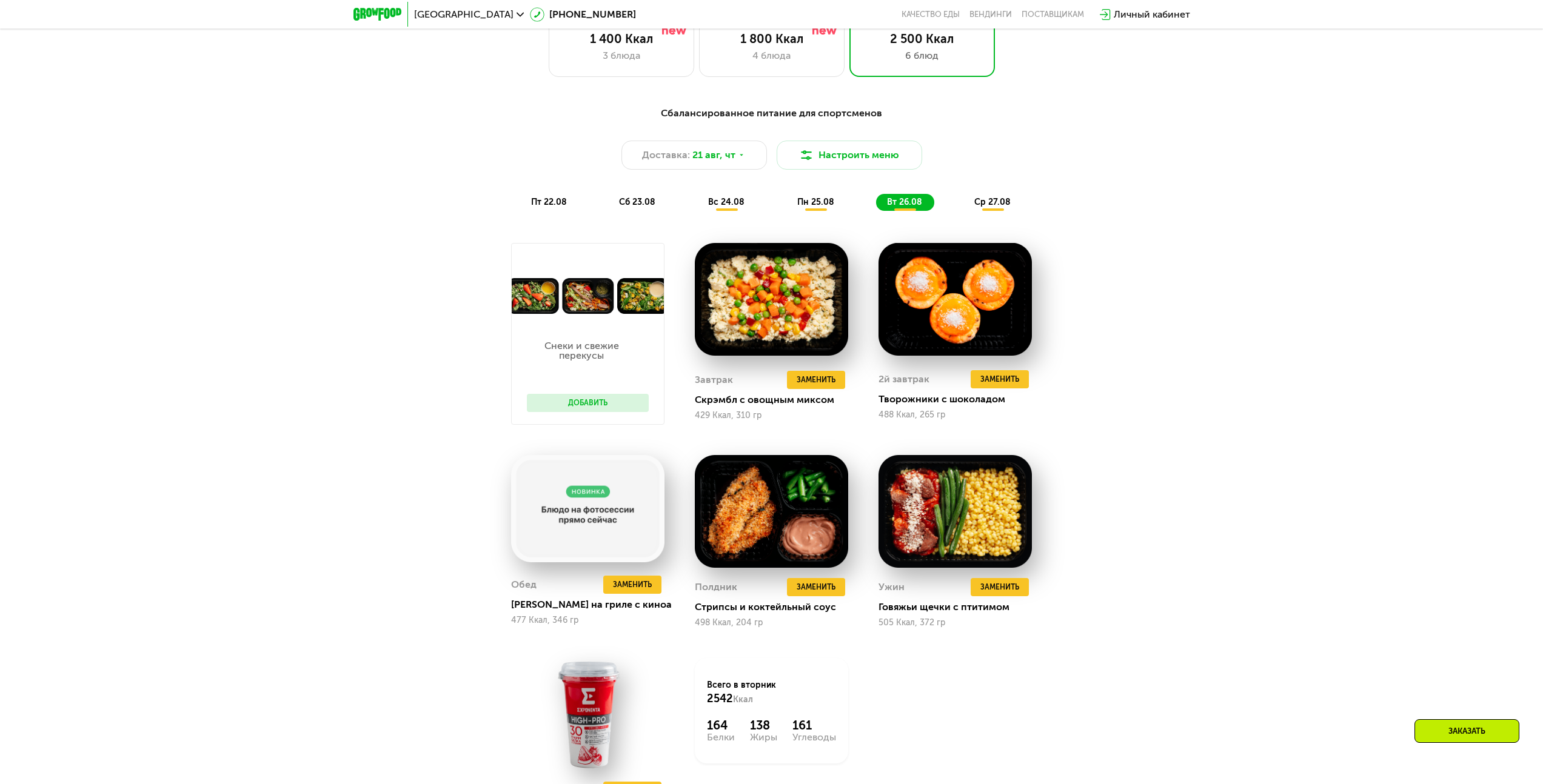
click at [993, 203] on span "ср 27.08" at bounding box center [992, 202] width 36 height 10
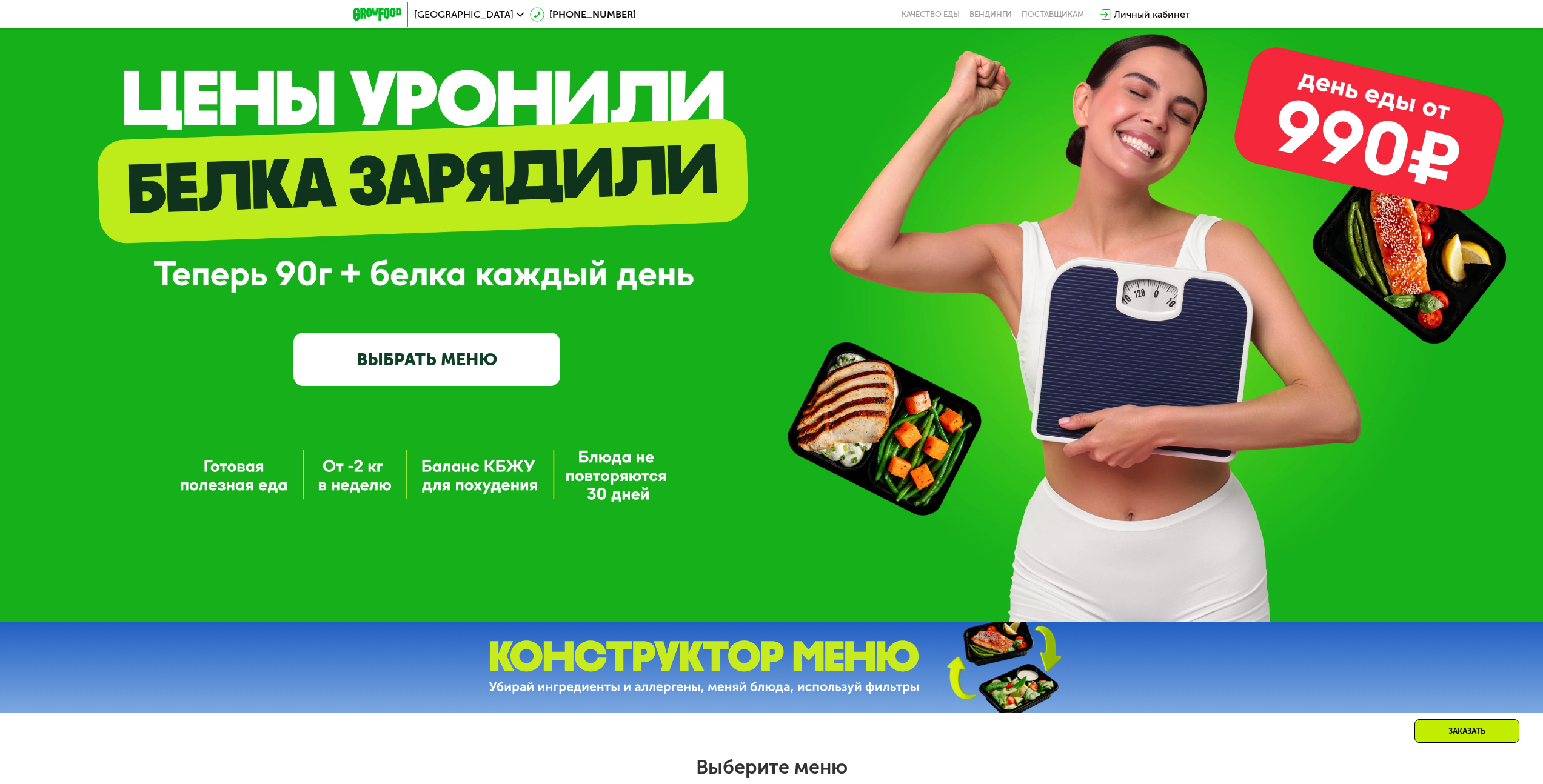
scroll to position [0, 0]
